Goal: Task Accomplishment & Management: Use online tool/utility

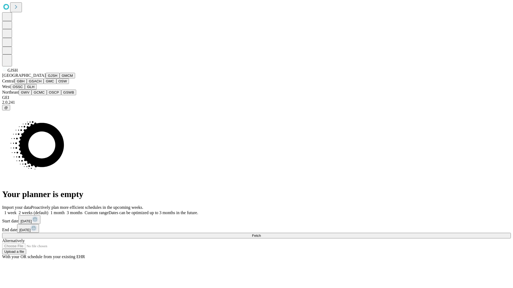
click at [46, 78] on button "GJSH" at bounding box center [53, 76] width 14 height 6
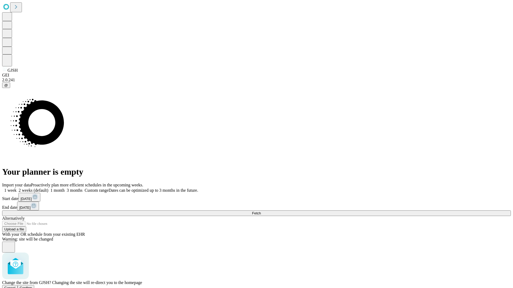
click at [32, 286] on span "Confirm" at bounding box center [26, 288] width 13 height 4
click at [65, 188] on label "1 month" at bounding box center [56, 190] width 16 height 5
click at [261, 211] on span "Fetch" at bounding box center [256, 213] width 9 height 4
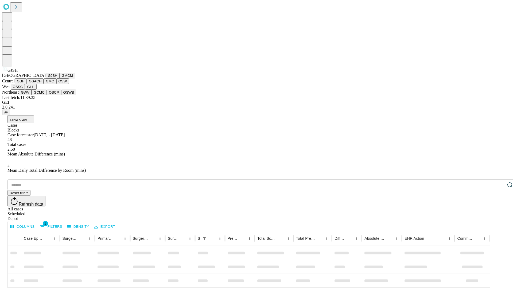
click at [60, 78] on button "GMCM" at bounding box center [67, 76] width 15 height 6
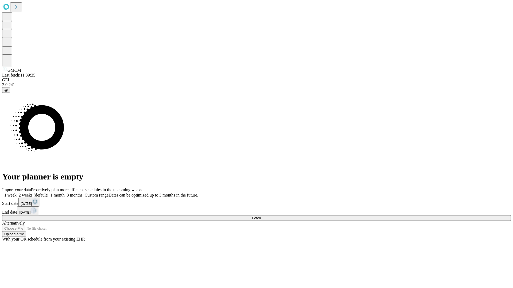
click at [65, 193] on label "1 month" at bounding box center [56, 195] width 16 height 5
click at [261, 216] on span "Fetch" at bounding box center [256, 218] width 9 height 4
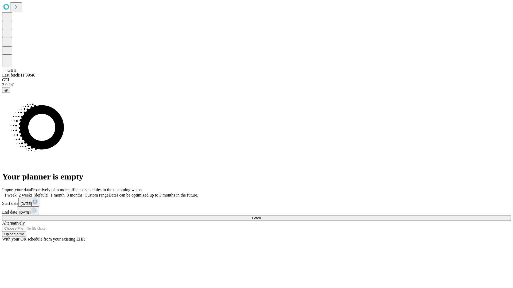
click at [261, 216] on span "Fetch" at bounding box center [256, 218] width 9 height 4
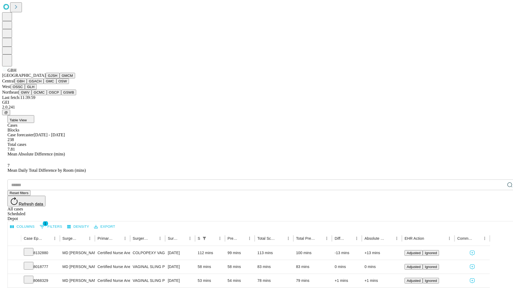
click at [41, 84] on button "GSACH" at bounding box center [35, 81] width 17 height 6
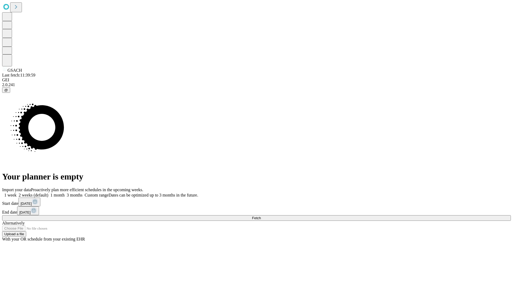
click at [65, 193] on label "1 month" at bounding box center [56, 195] width 16 height 5
click at [261, 216] on span "Fetch" at bounding box center [256, 218] width 9 height 4
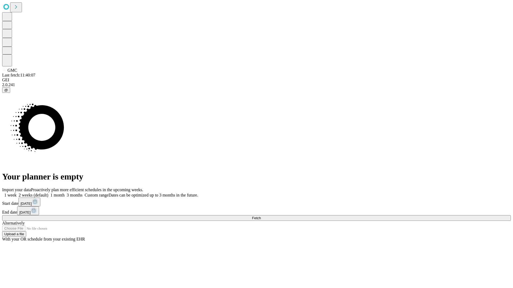
click at [65, 193] on label "1 month" at bounding box center [56, 195] width 16 height 5
click at [261, 216] on span "Fetch" at bounding box center [256, 218] width 9 height 4
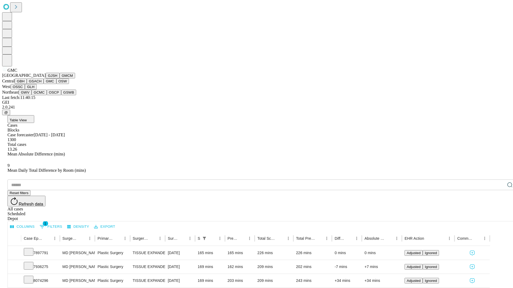
click at [56, 84] on button "OSW" at bounding box center [62, 81] width 13 height 6
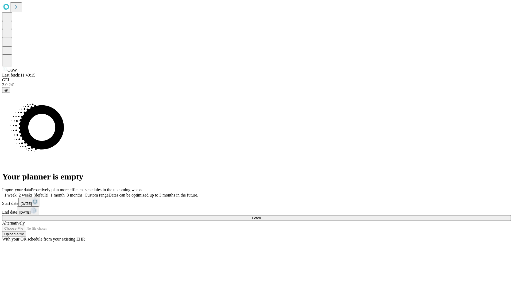
click at [65, 193] on label "1 month" at bounding box center [56, 195] width 16 height 5
click at [261, 216] on span "Fetch" at bounding box center [256, 218] width 9 height 4
click at [65, 193] on label "1 month" at bounding box center [56, 195] width 16 height 5
click at [261, 216] on span "Fetch" at bounding box center [256, 218] width 9 height 4
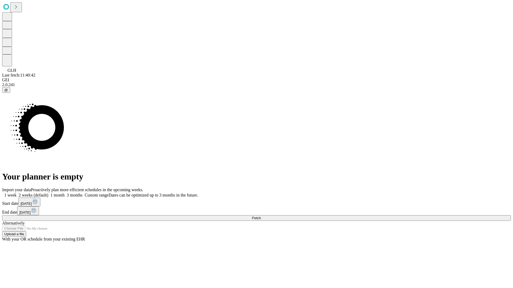
click at [261, 216] on span "Fetch" at bounding box center [256, 218] width 9 height 4
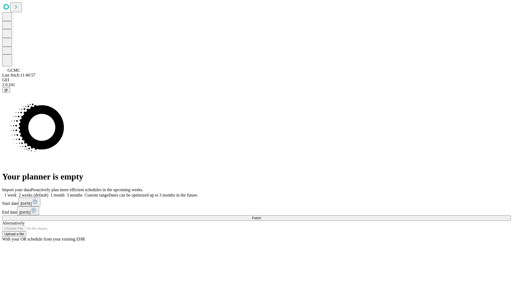
click at [65, 193] on label "1 month" at bounding box center [56, 195] width 16 height 5
click at [261, 216] on span "Fetch" at bounding box center [256, 218] width 9 height 4
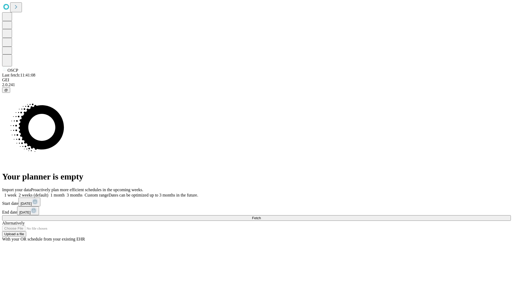
click at [65, 193] on label "1 month" at bounding box center [56, 195] width 16 height 5
click at [261, 216] on span "Fetch" at bounding box center [256, 218] width 9 height 4
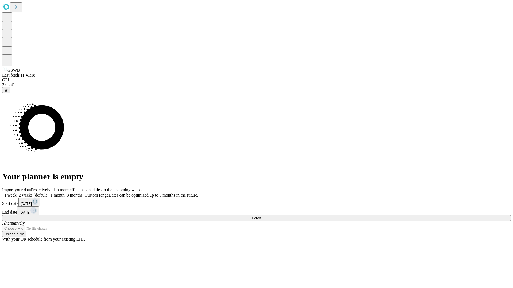
click at [65, 193] on label "1 month" at bounding box center [56, 195] width 16 height 5
click at [261, 216] on span "Fetch" at bounding box center [256, 218] width 9 height 4
